Goal: Navigation & Orientation: Understand site structure

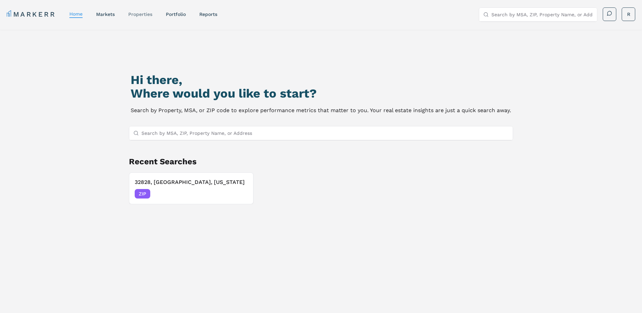
click at [142, 14] on link "properties" at bounding box center [140, 14] width 24 height 5
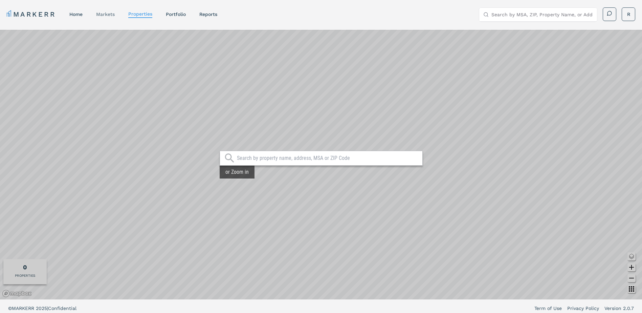
click at [107, 13] on link "markets" at bounding box center [105, 14] width 19 height 5
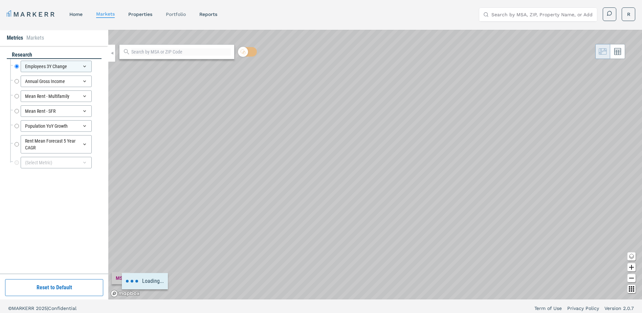
click at [168, 12] on link "Portfolio" at bounding box center [176, 14] width 20 height 5
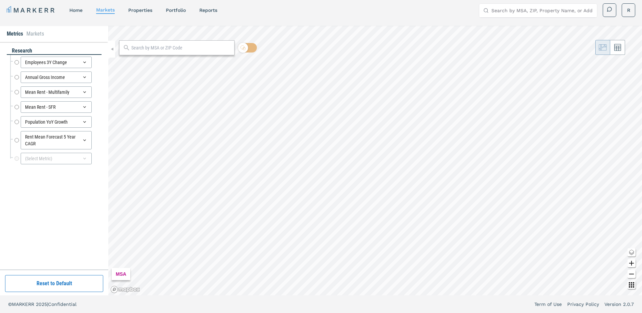
radio input "true"
